Goal: Find specific page/section: Find specific page/section

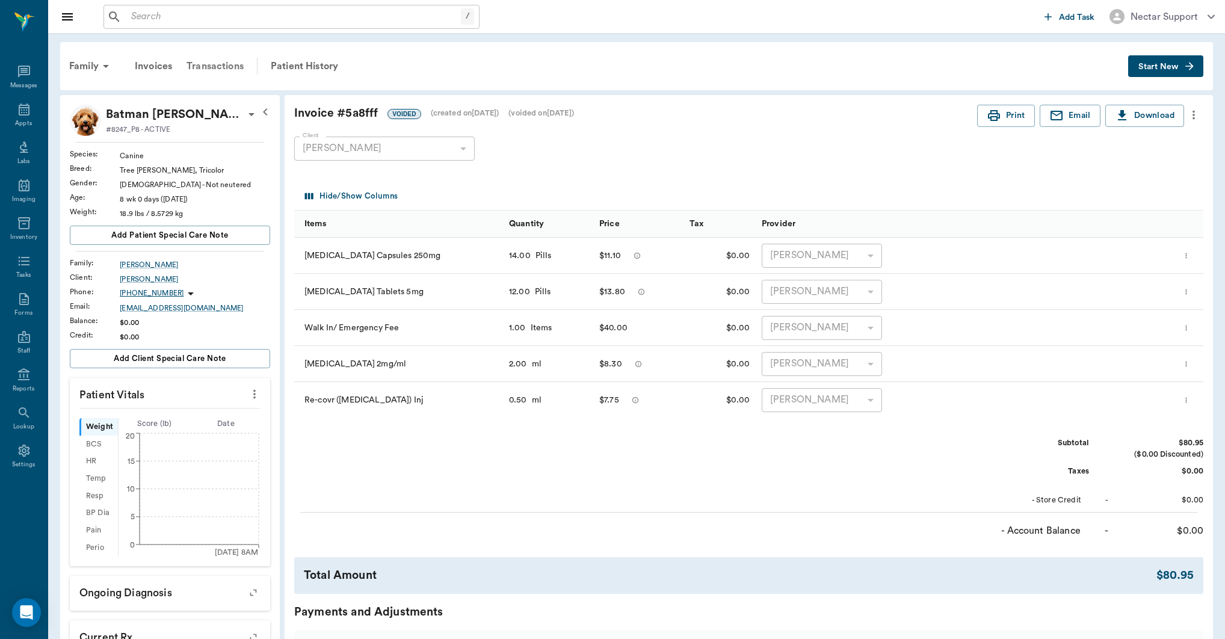
click at [229, 70] on div "Transactions" at bounding box center [215, 66] width 72 height 29
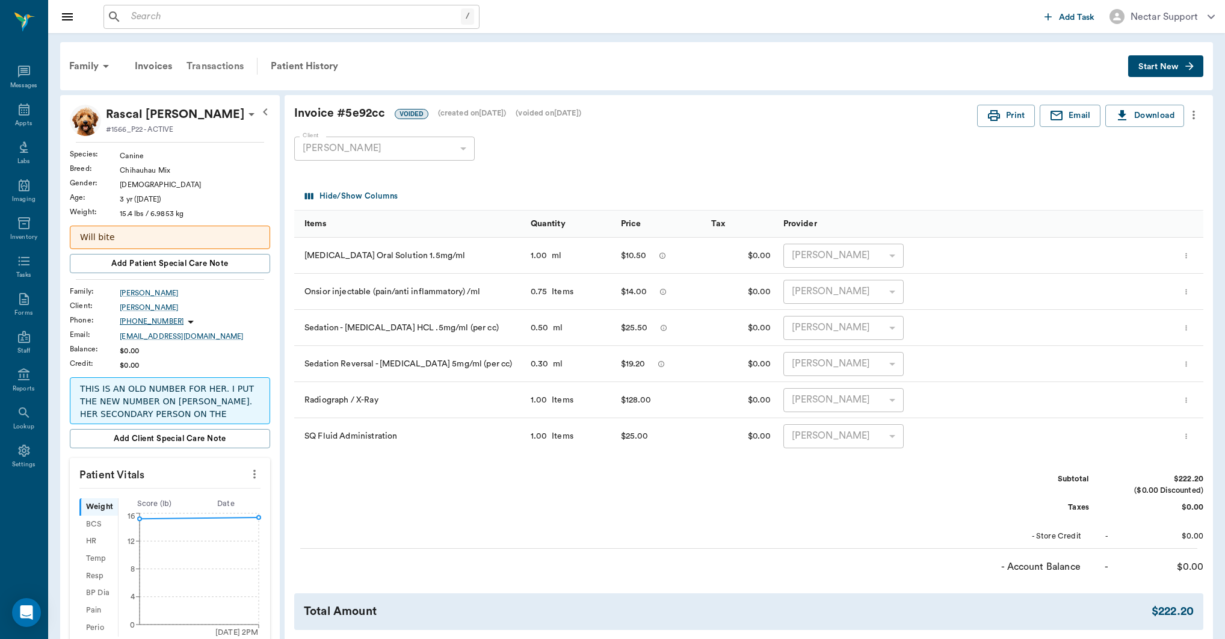
click at [223, 67] on div "Transactions" at bounding box center [215, 66] width 72 height 29
